Goal: Information Seeking & Learning: Learn about a topic

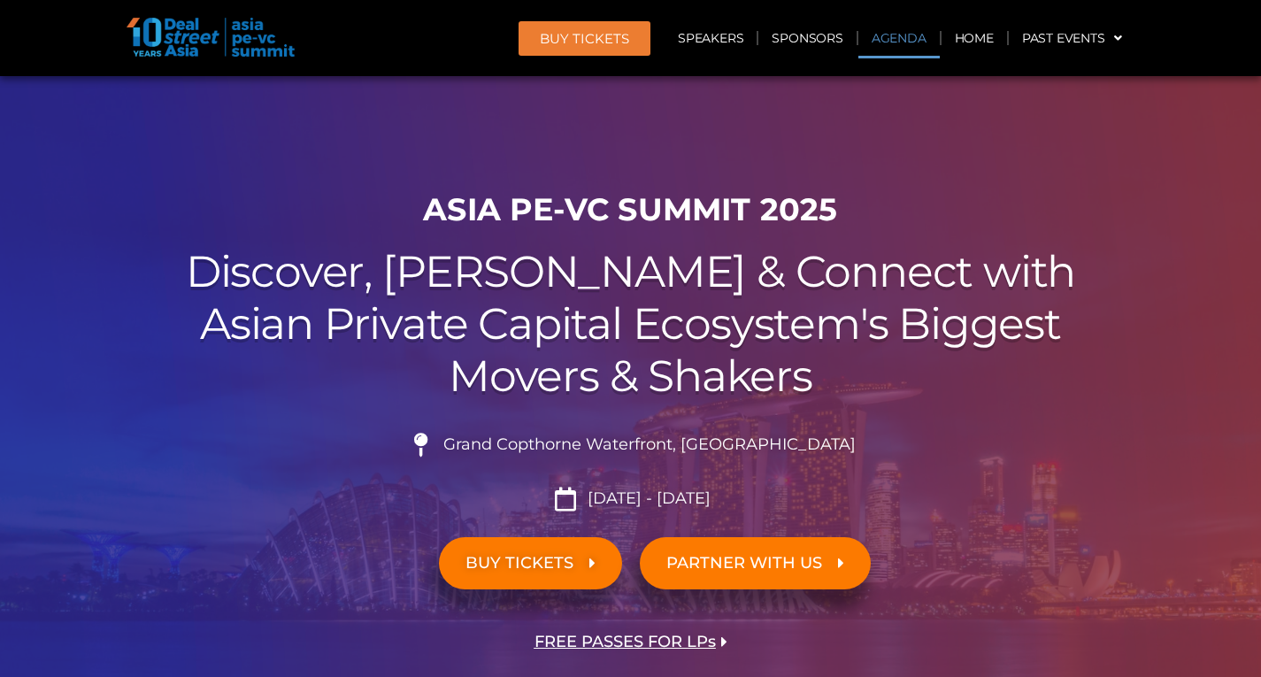
click at [917, 41] on link "Agenda" at bounding box center [898, 38] width 81 height 41
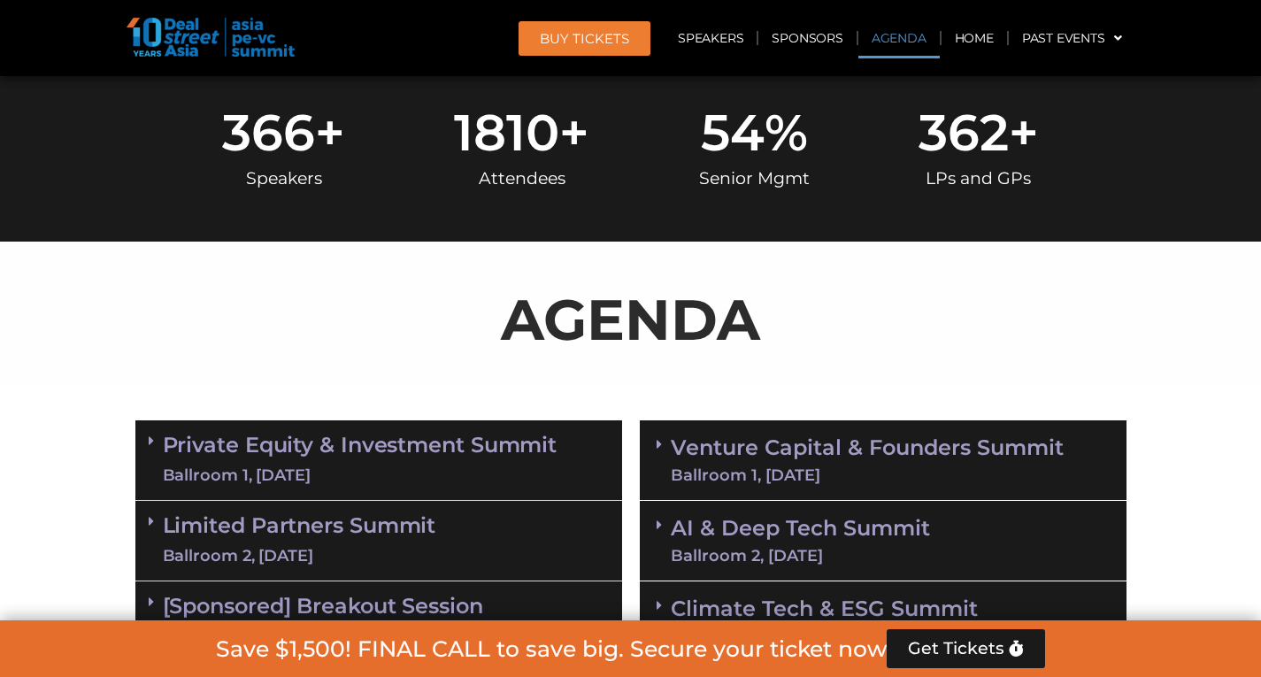
scroll to position [924, 0]
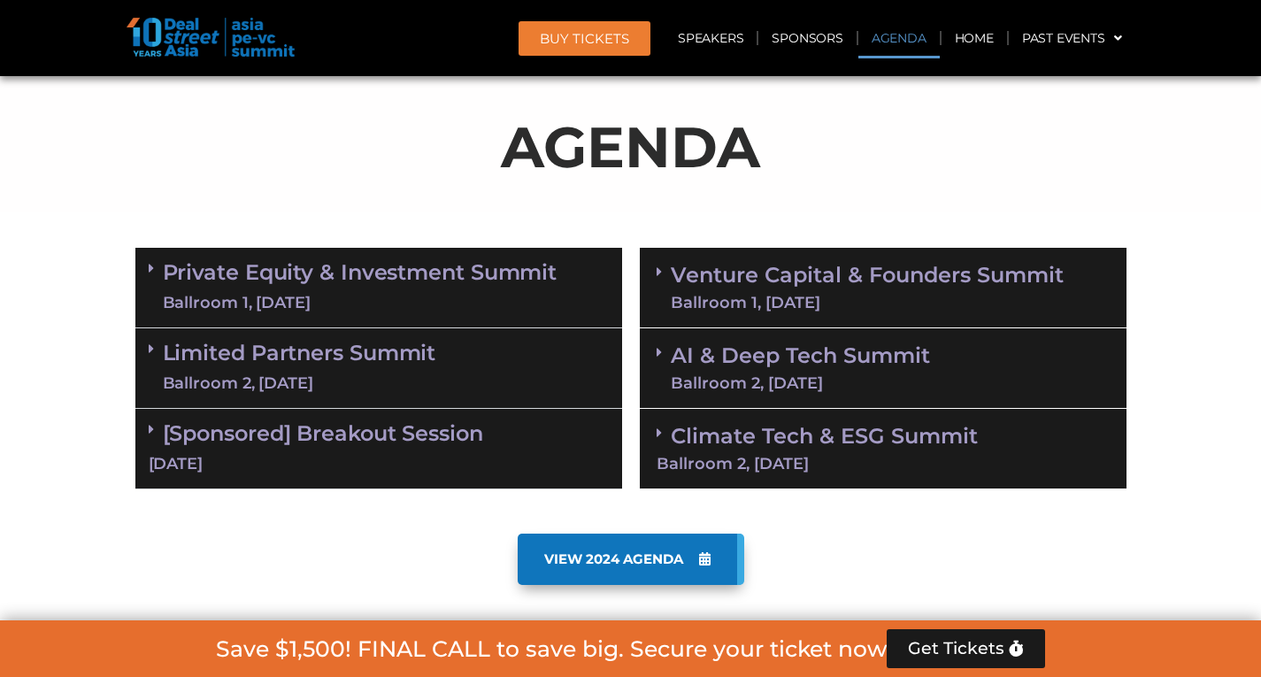
click at [759, 273] on link "Venture Capital & Founders​ Summit Ballroom 1, [DATE]" at bounding box center [867, 288] width 393 height 46
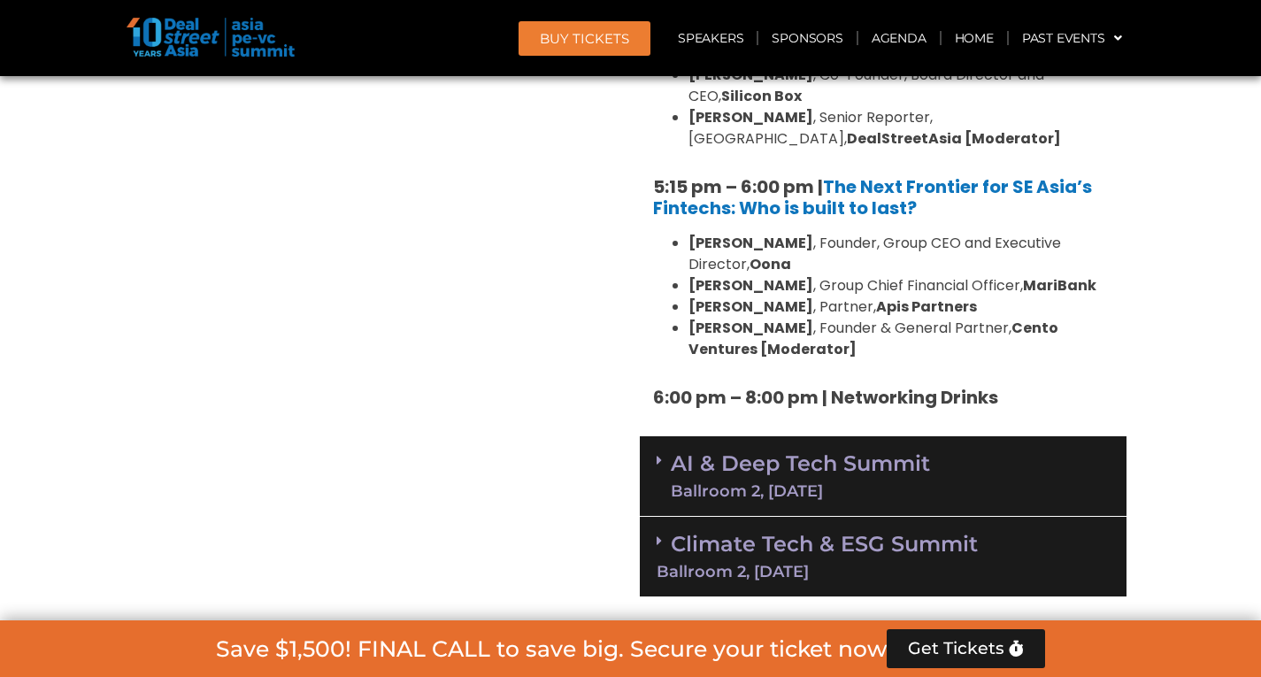
scroll to position [3136, 0]
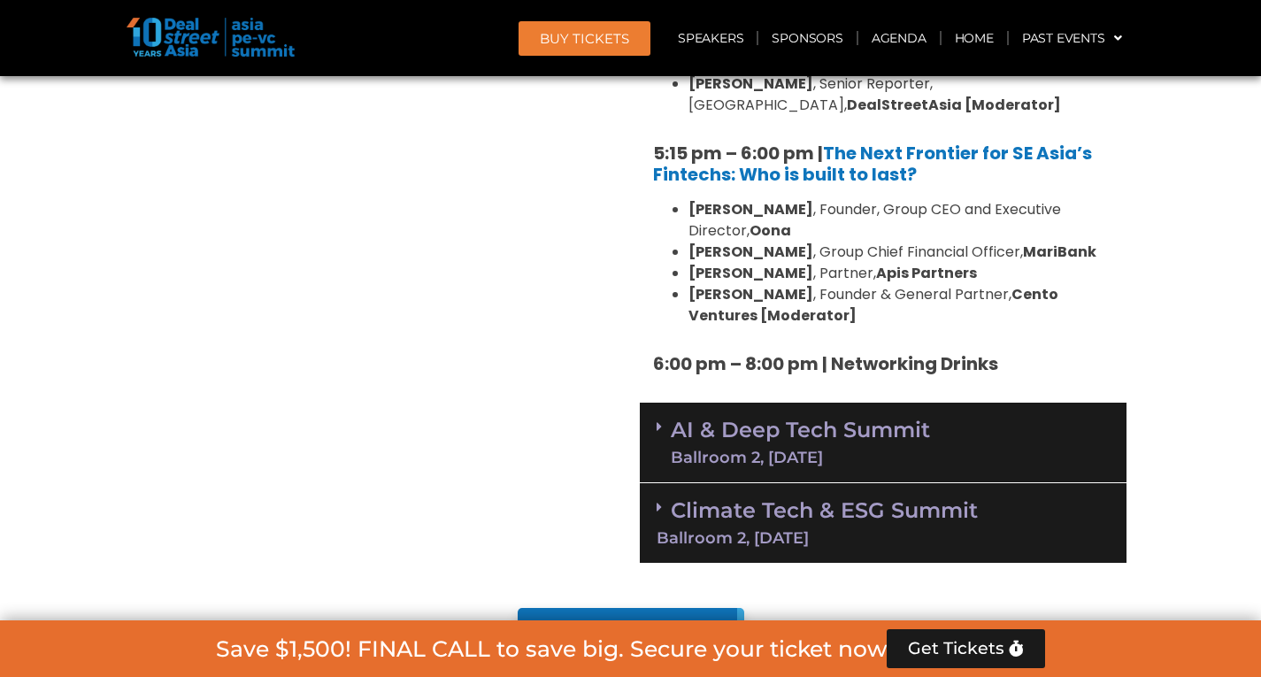
click at [765, 419] on link "AI & Deep Tech Summit Ballroom 2, [DATE]" at bounding box center [800, 442] width 259 height 46
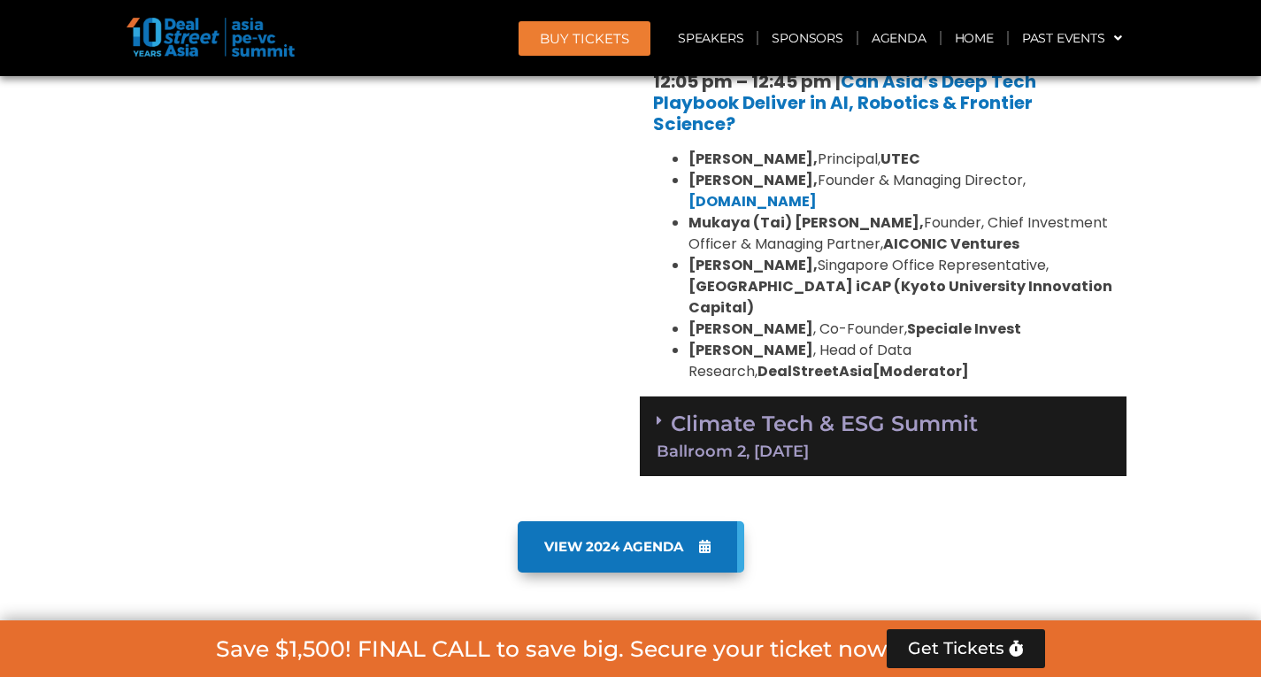
scroll to position [4021, 0]
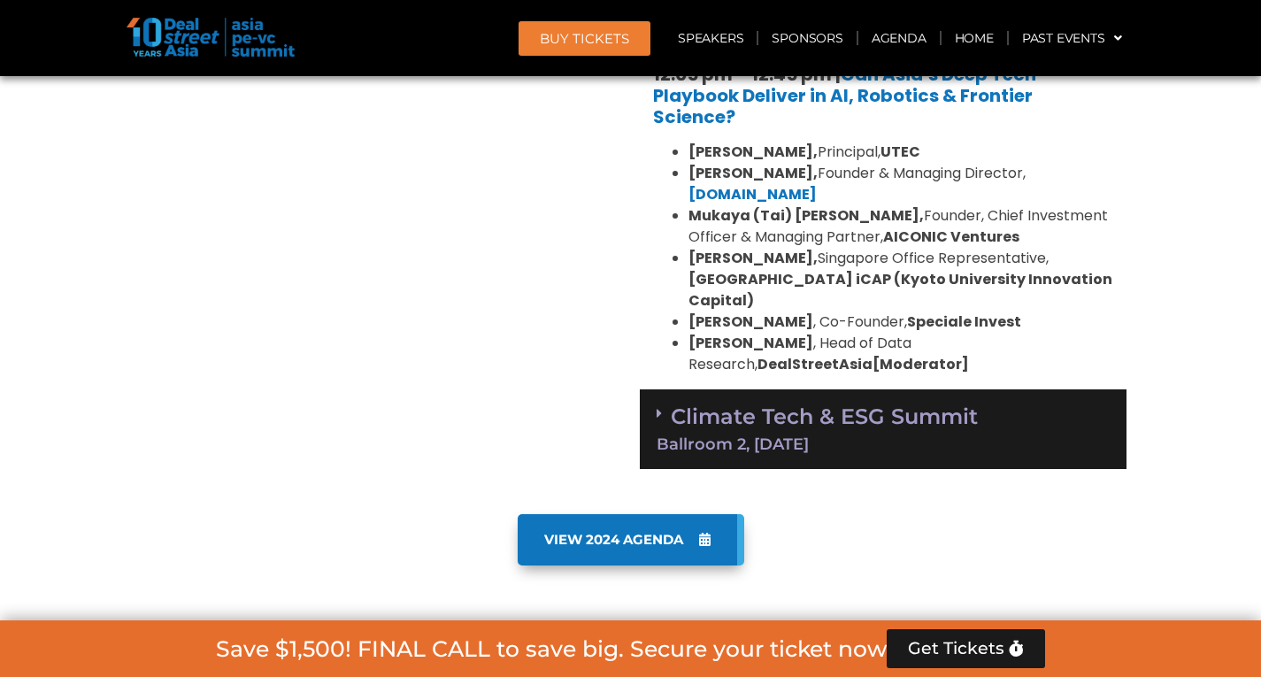
click at [740, 403] on link "Climate Tech & ESG Summit Ballroom 2, [DATE]" at bounding box center [882, 427] width 453 height 49
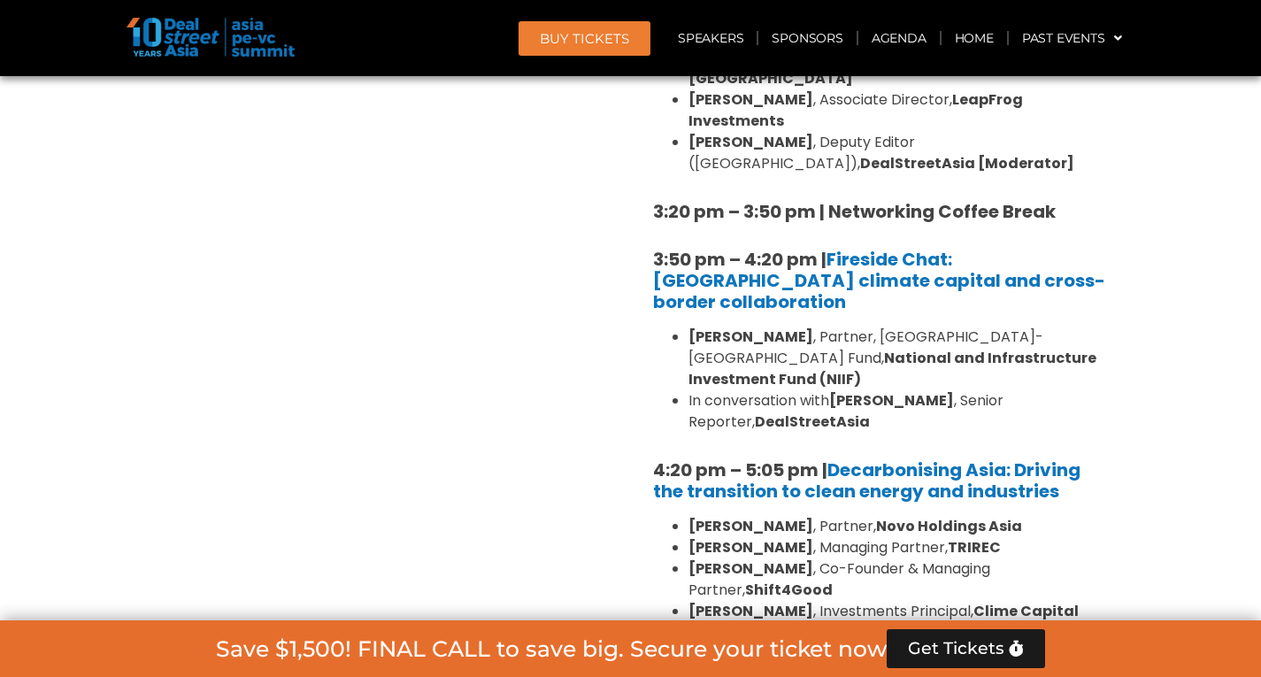
scroll to position [5082, 0]
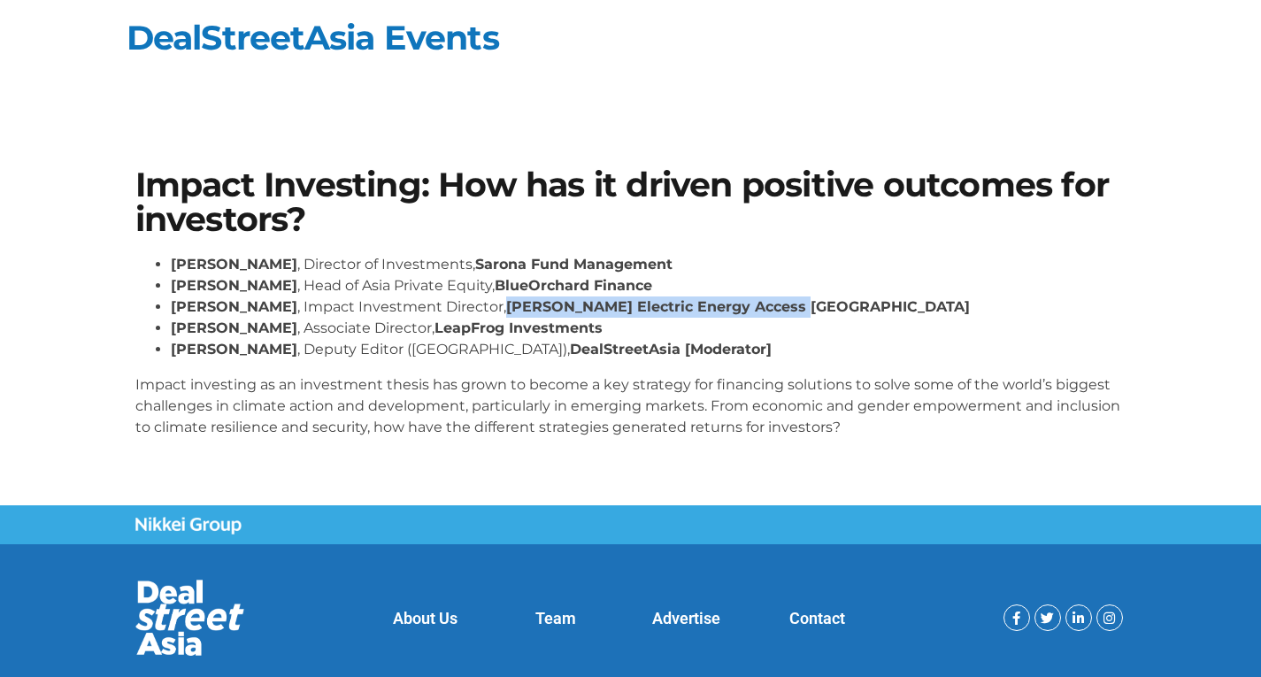
drag, startPoint x: 492, startPoint y: 308, endPoint x: 772, endPoint y: 304, distance: 280.5
click at [772, 304] on strong "[PERSON_NAME] Electric Energy Access [GEOGRAPHIC_DATA]" at bounding box center [738, 306] width 464 height 17
copy strong "[PERSON_NAME] Electric Energy Access [GEOGRAPHIC_DATA]"
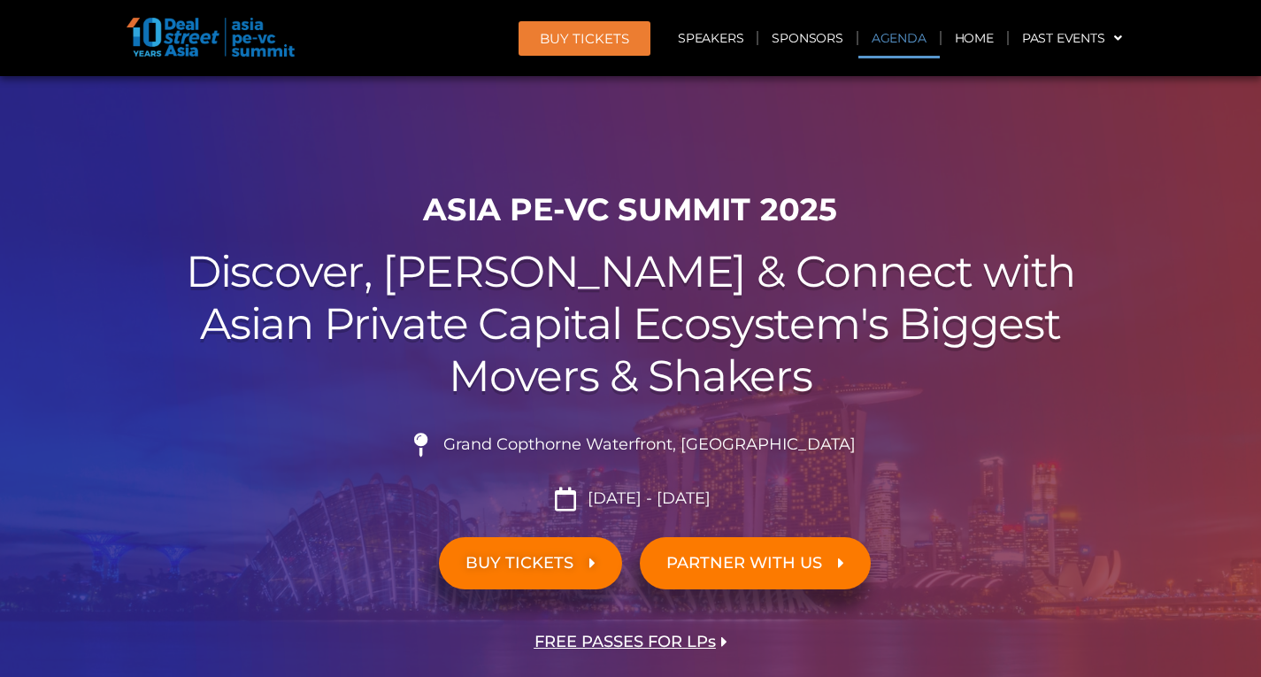
click at [901, 37] on link "Agenda" at bounding box center [898, 38] width 81 height 41
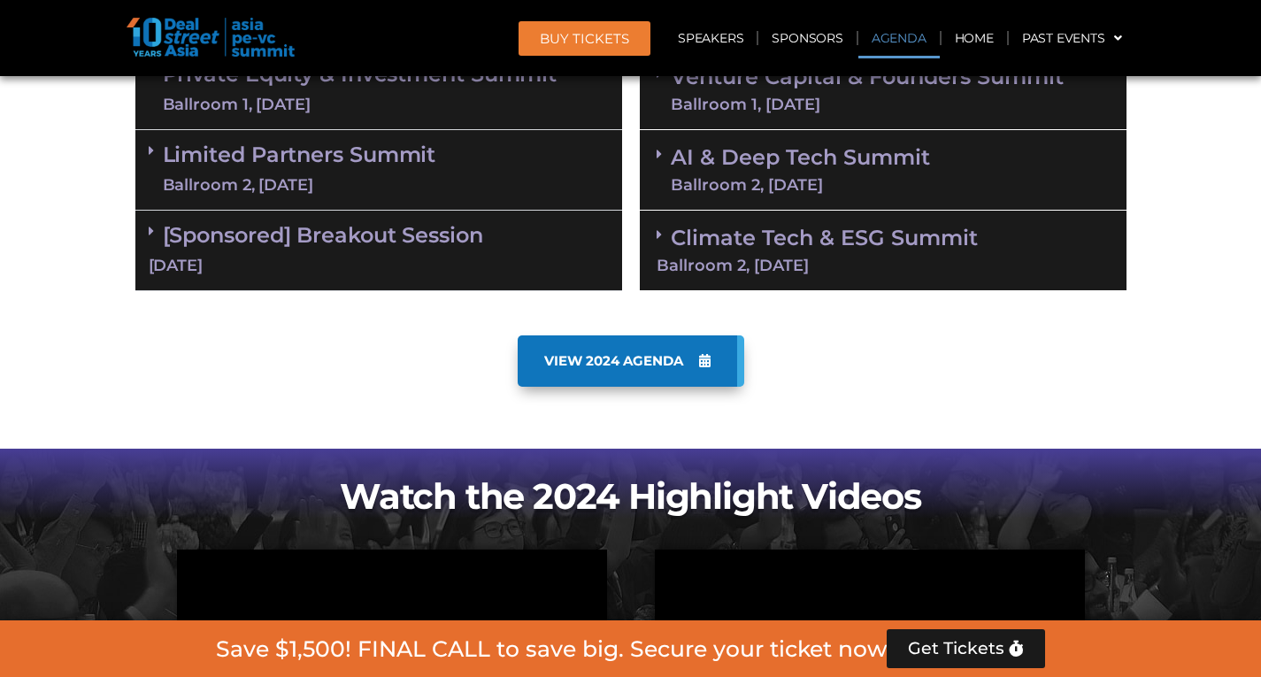
scroll to position [1013, 0]
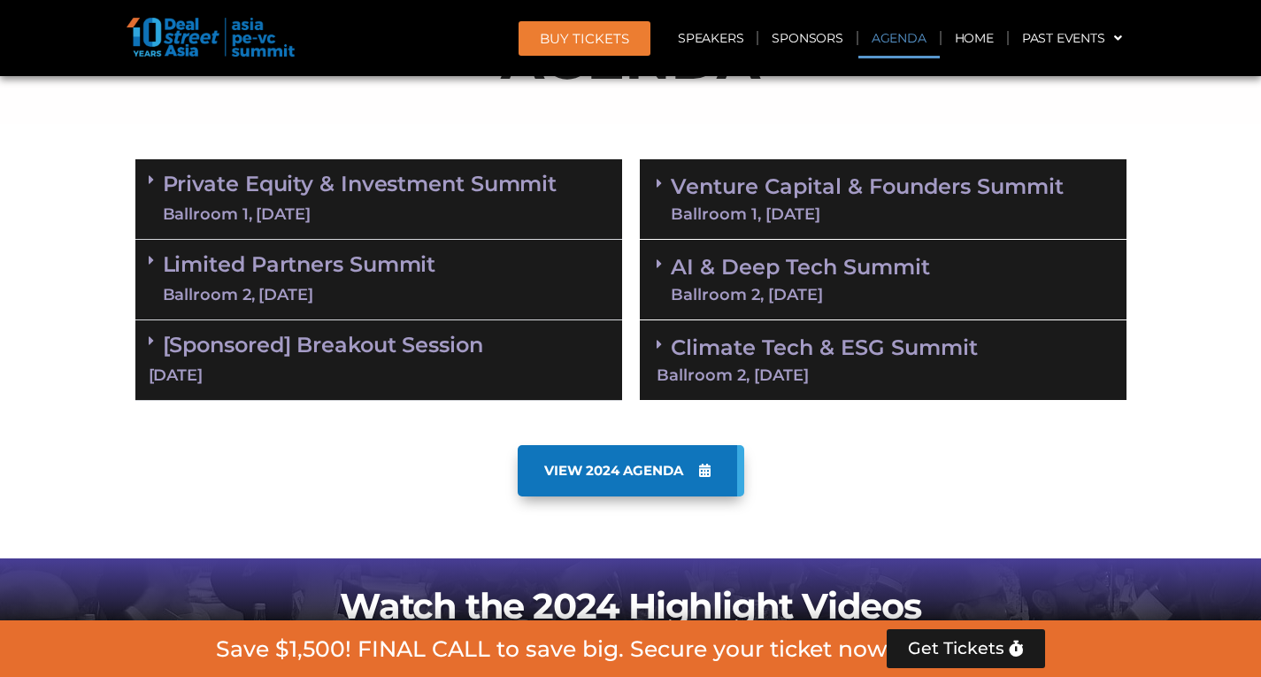
click at [311, 200] on link "Private Equity & Investment Summit Ballroom 1, 10 Sept" at bounding box center [360, 199] width 395 height 53
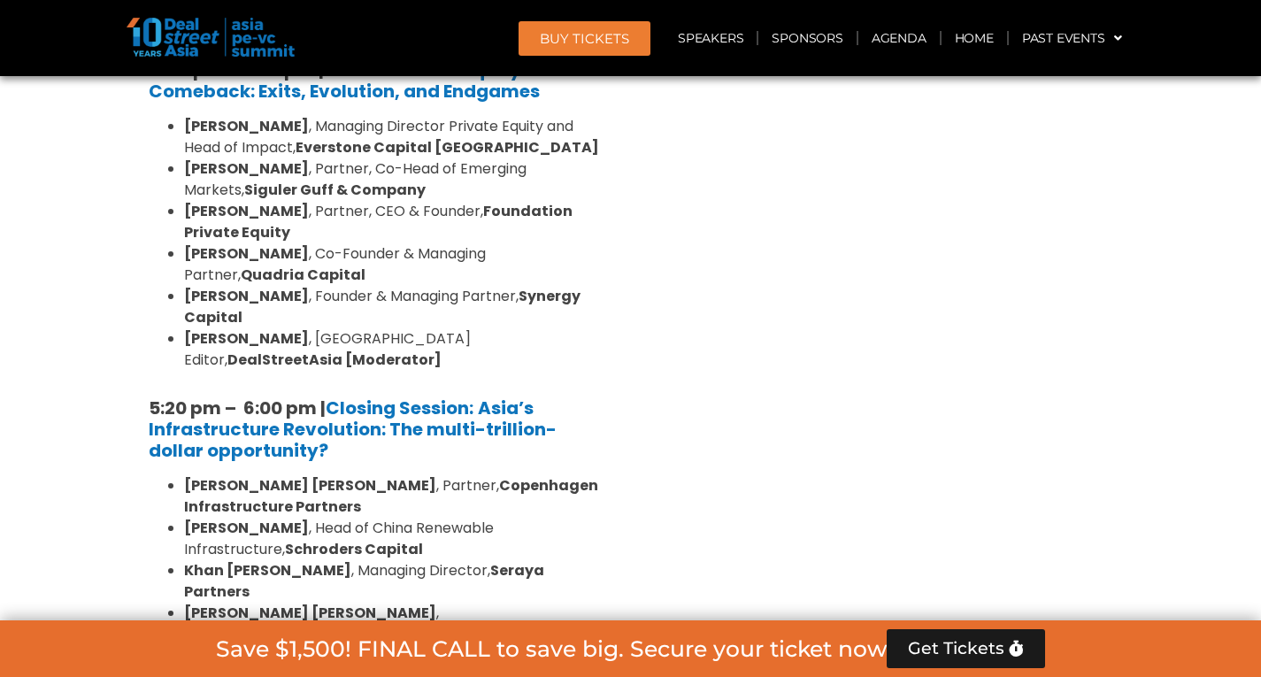
scroll to position [3313, 0]
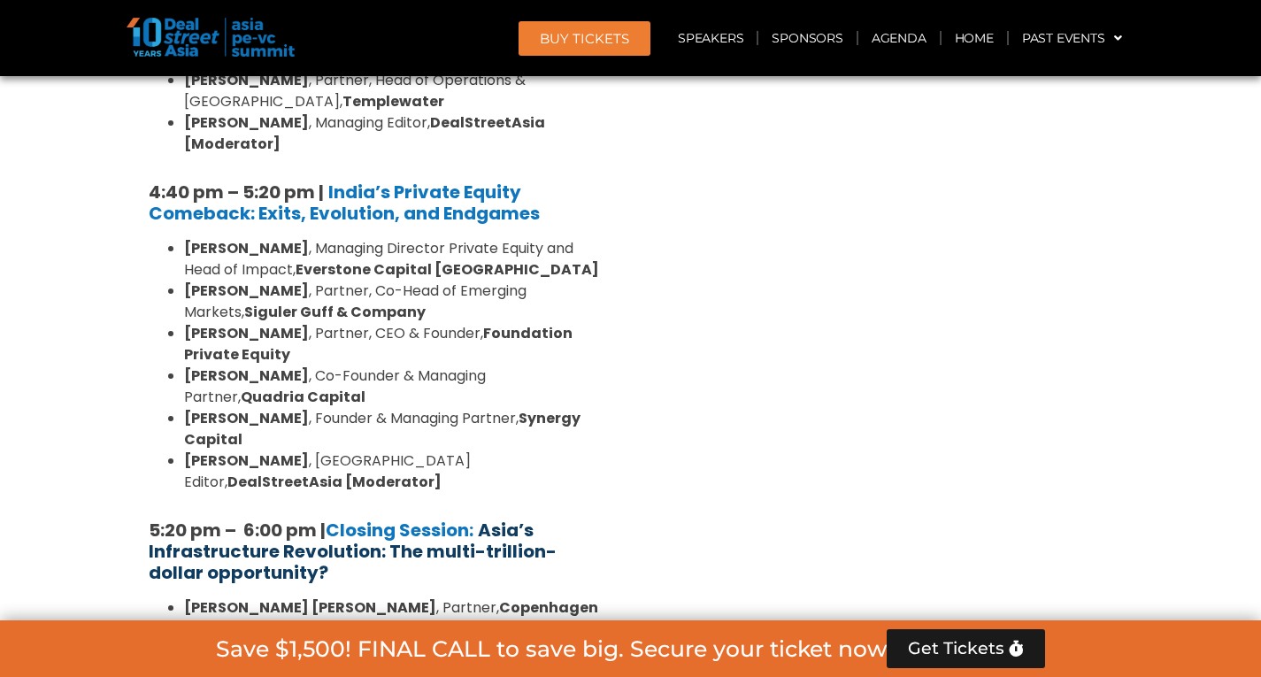
click at [501, 518] on strong "Asia’s Infrastructure Revolution: The multi-trillion-dollar opportunity?" at bounding box center [353, 551] width 408 height 67
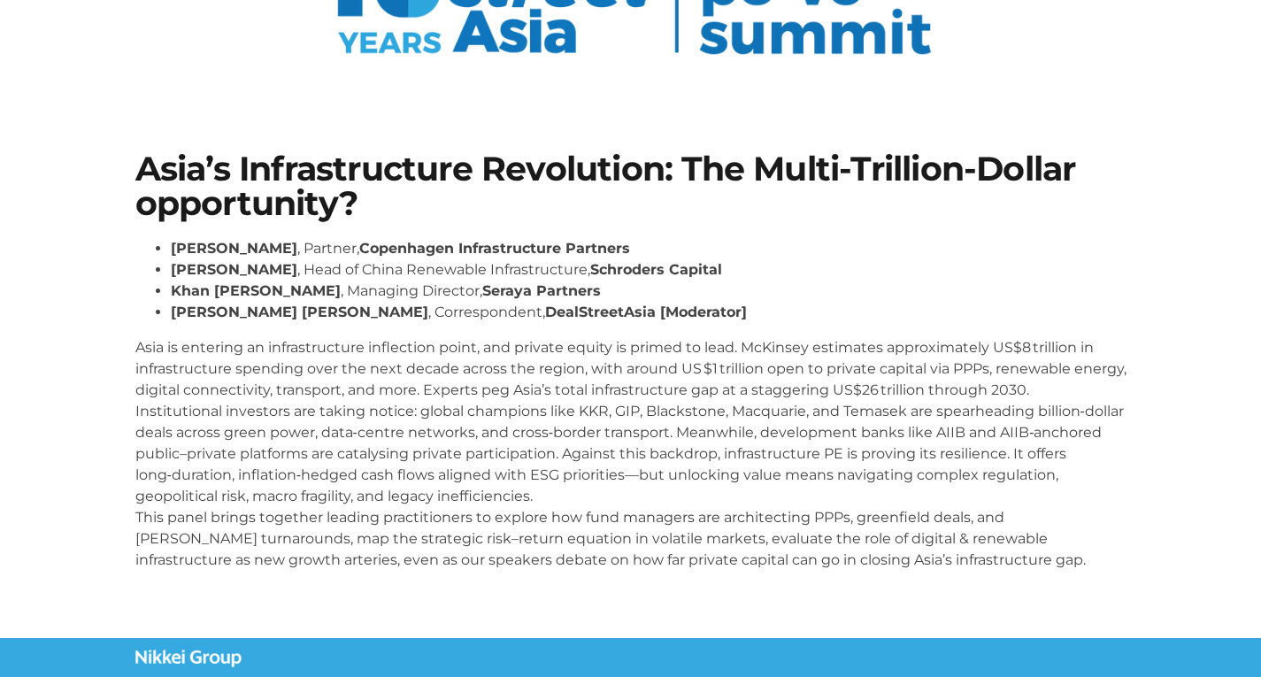
scroll to position [265, 0]
